Goal: Task Accomplishment & Management: Complete application form

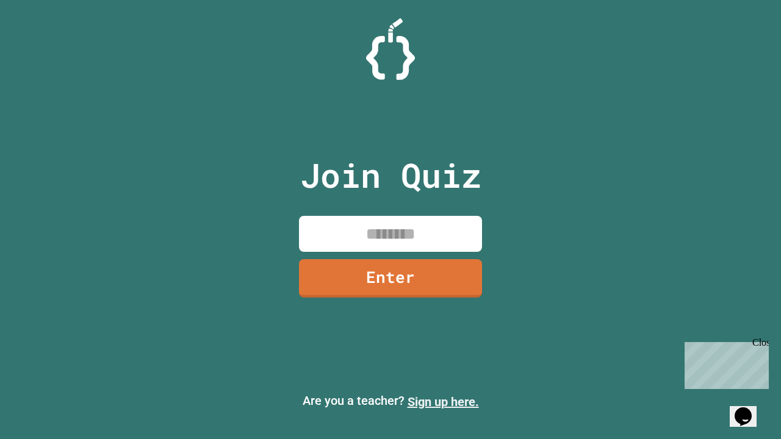
click at [443, 402] on link "Sign up here." at bounding box center [442, 402] width 71 height 15
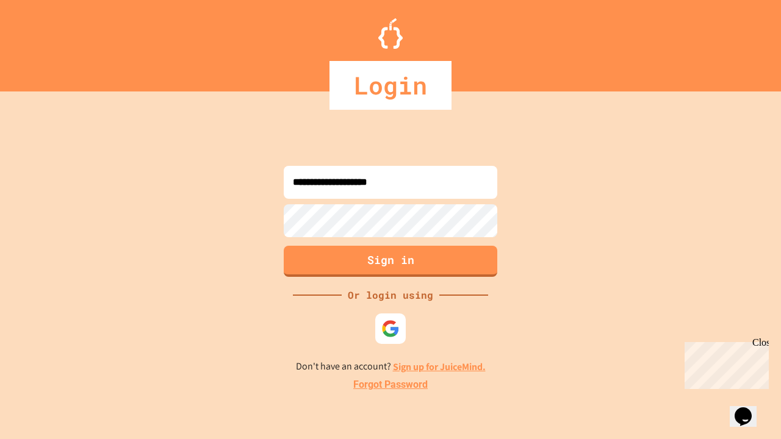
type input "**********"
